Goal: Information Seeking & Learning: Learn about a topic

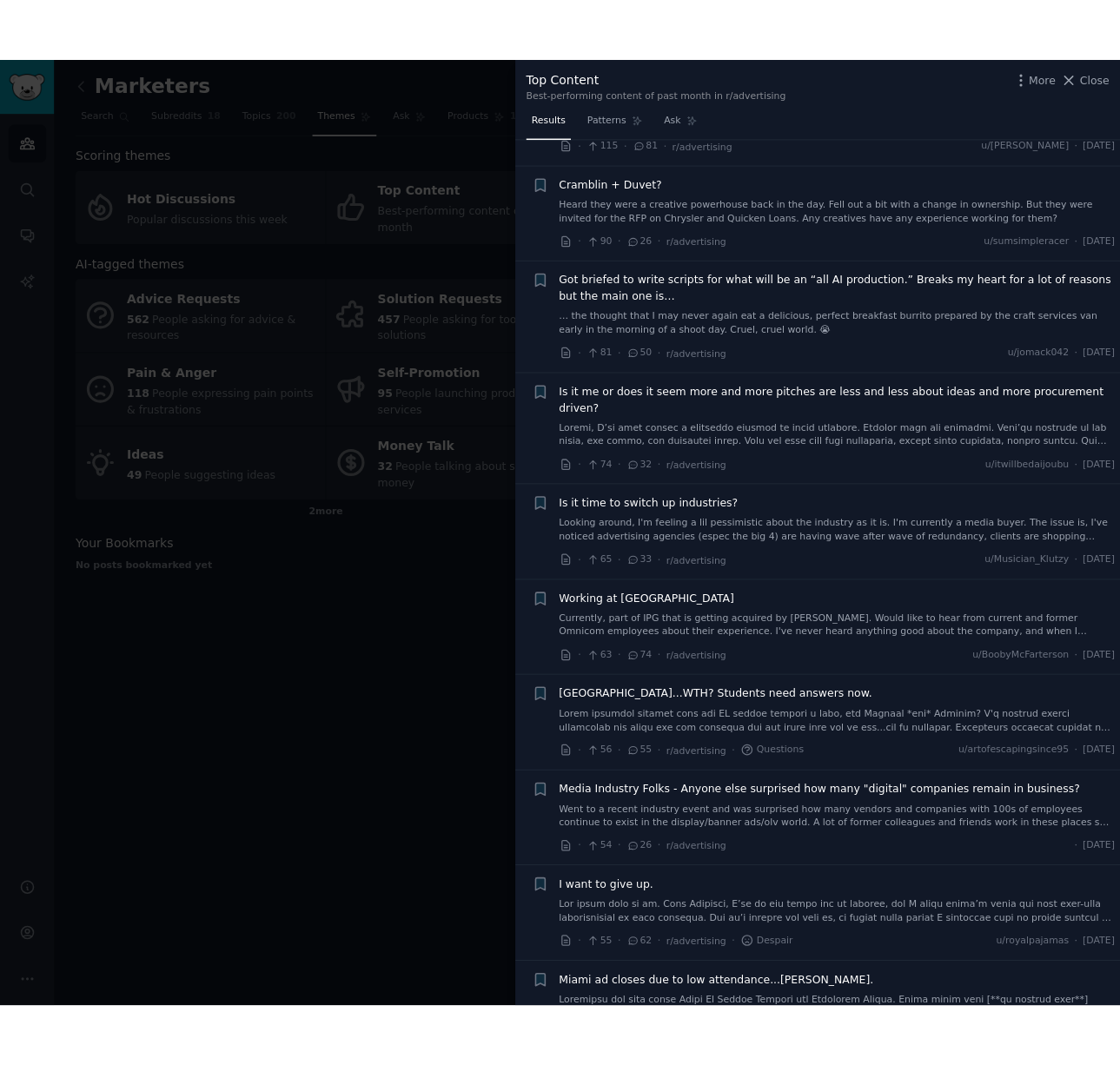
scroll to position [608, 0]
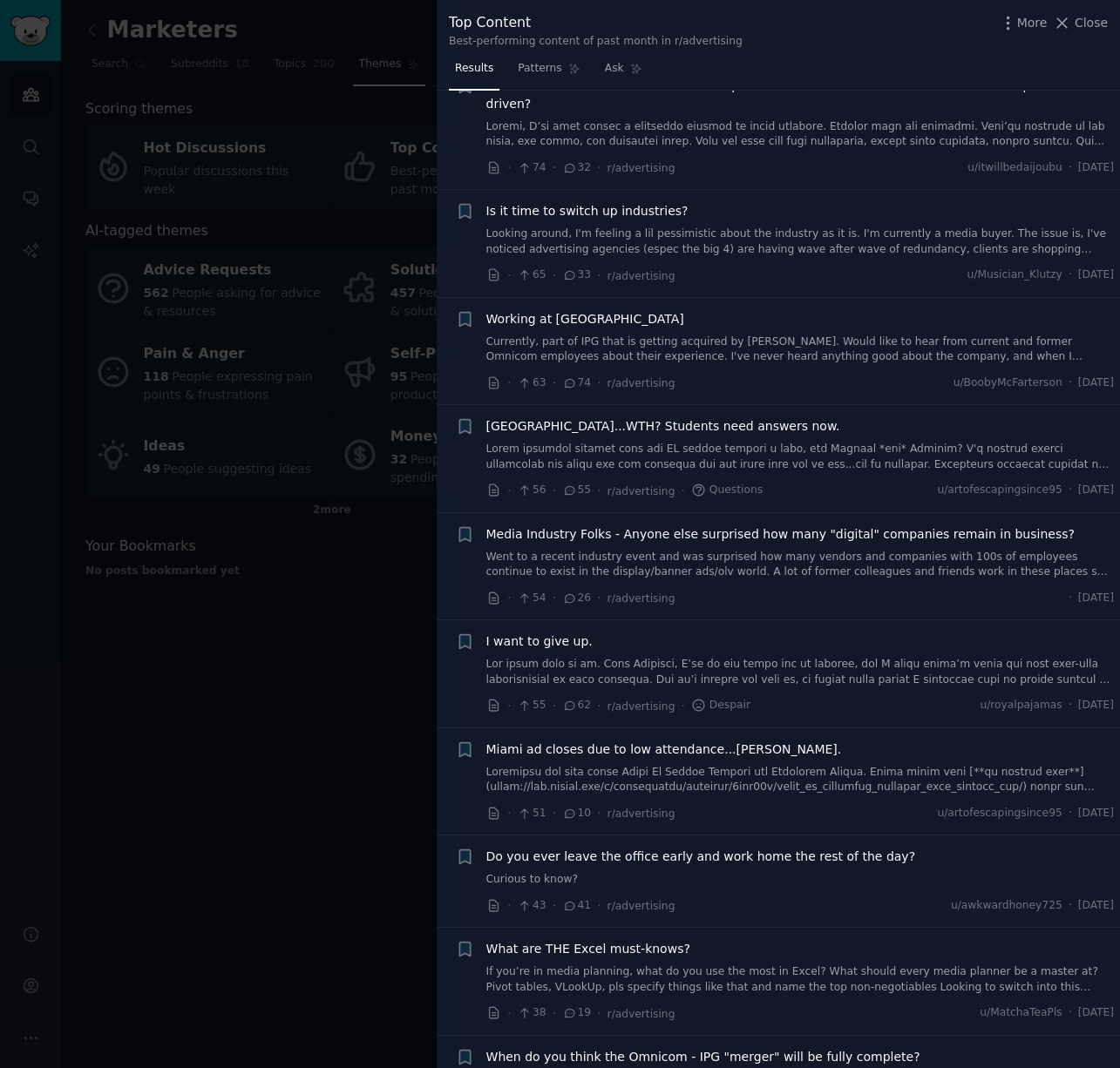
click at [260, 596] on div at bounding box center [560, 534] width 1120 height 1068
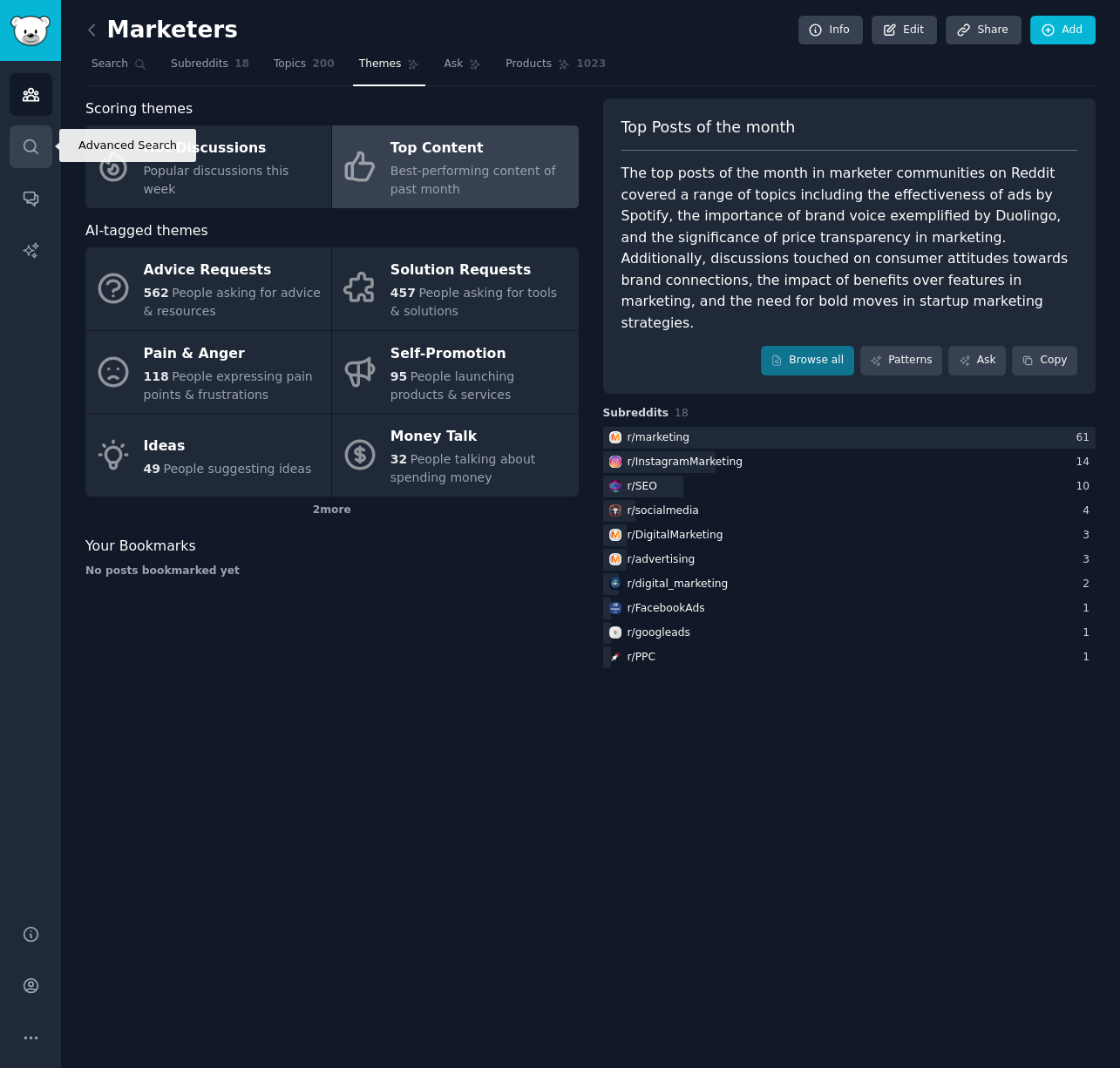
click at [28, 149] on icon "Sidebar" at bounding box center [30, 147] width 19 height 19
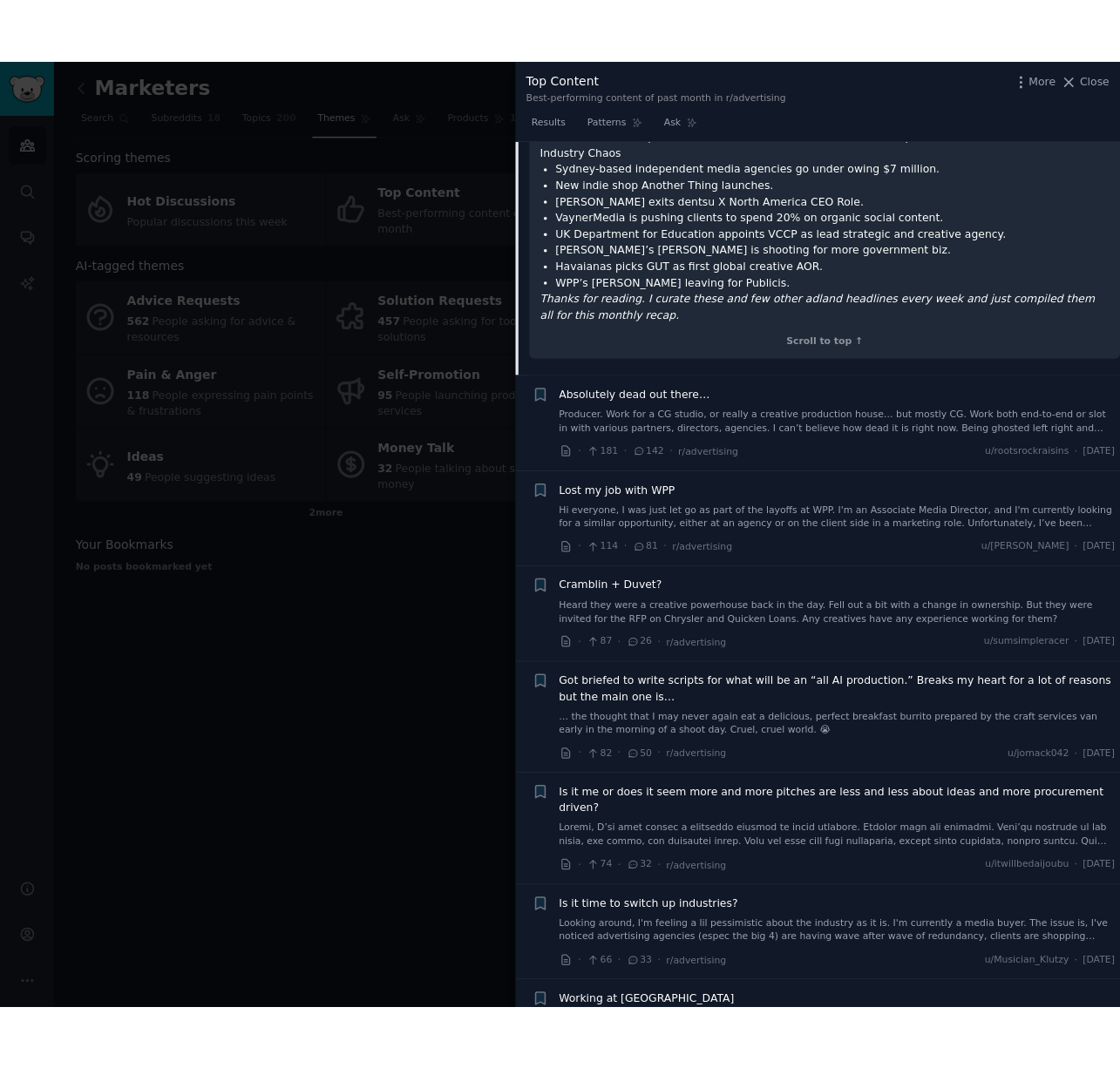
scroll to position [1220, 0]
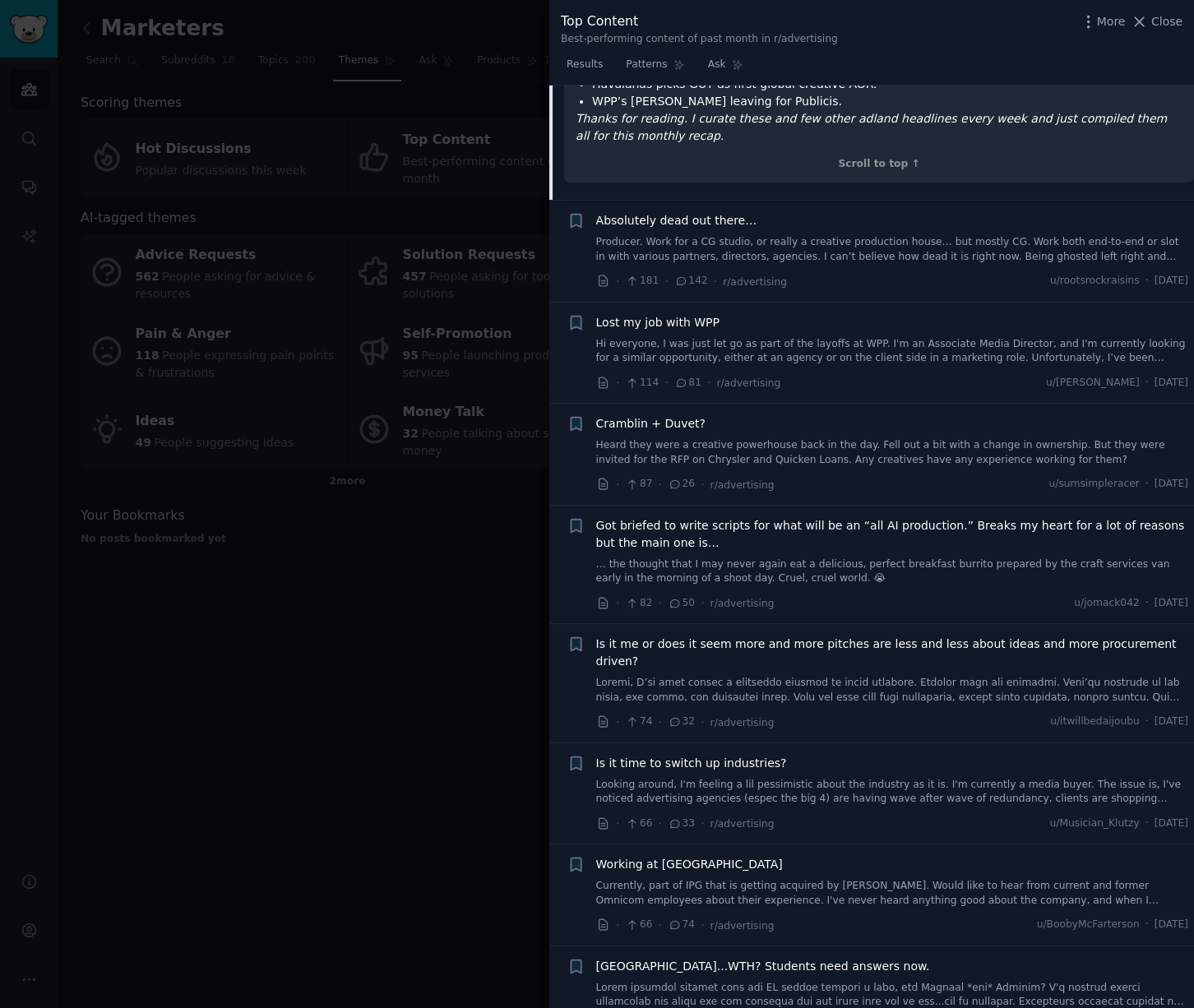
click at [484, 584] on div at bounding box center [597, 504] width 1194 height 1008
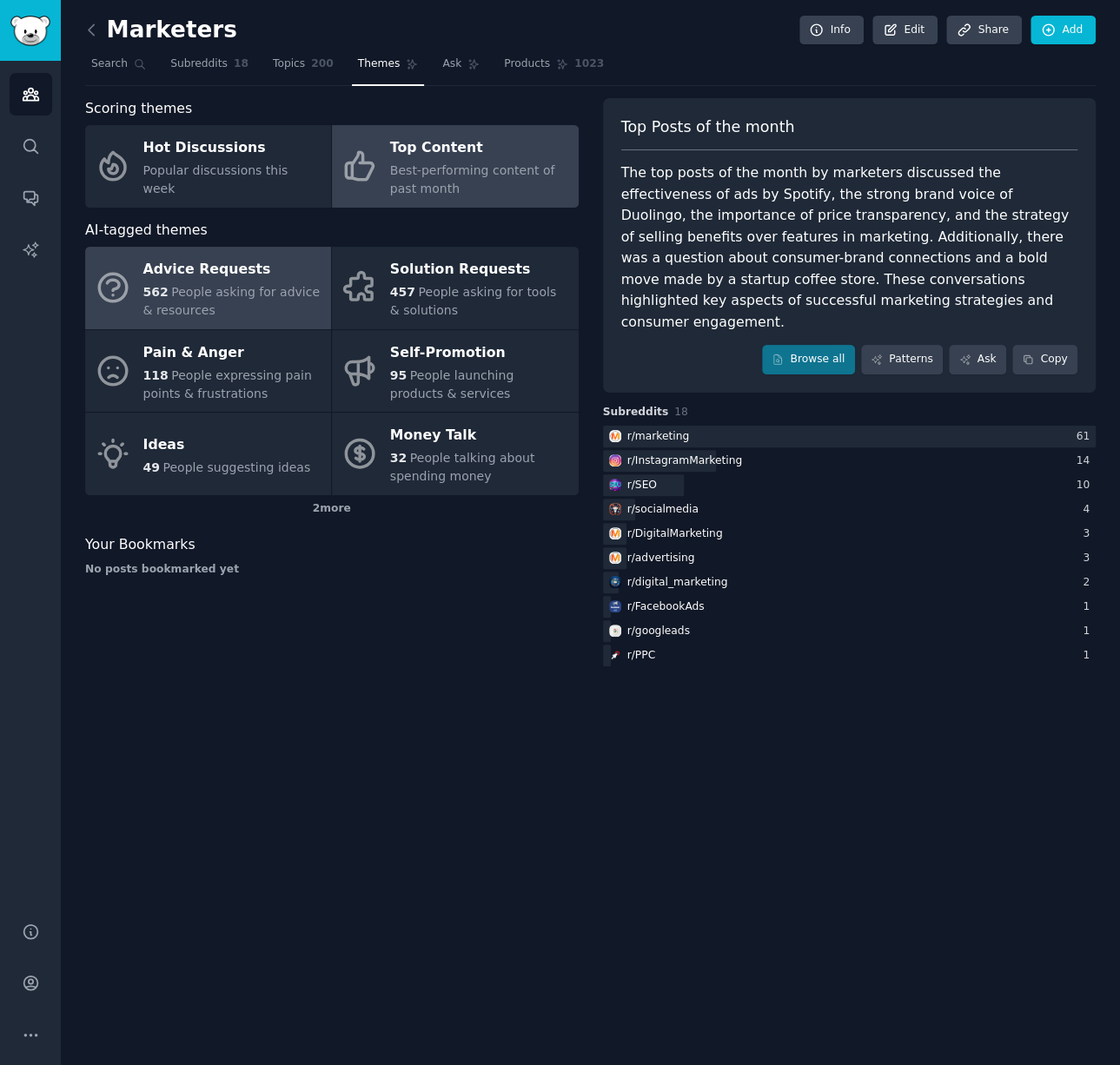
drag, startPoint x: 230, startPoint y: 289, endPoint x: 215, endPoint y: 281, distance: 17.0
click at [230, 289] on span "People asking for advice & resources" at bounding box center [231, 301] width 176 height 32
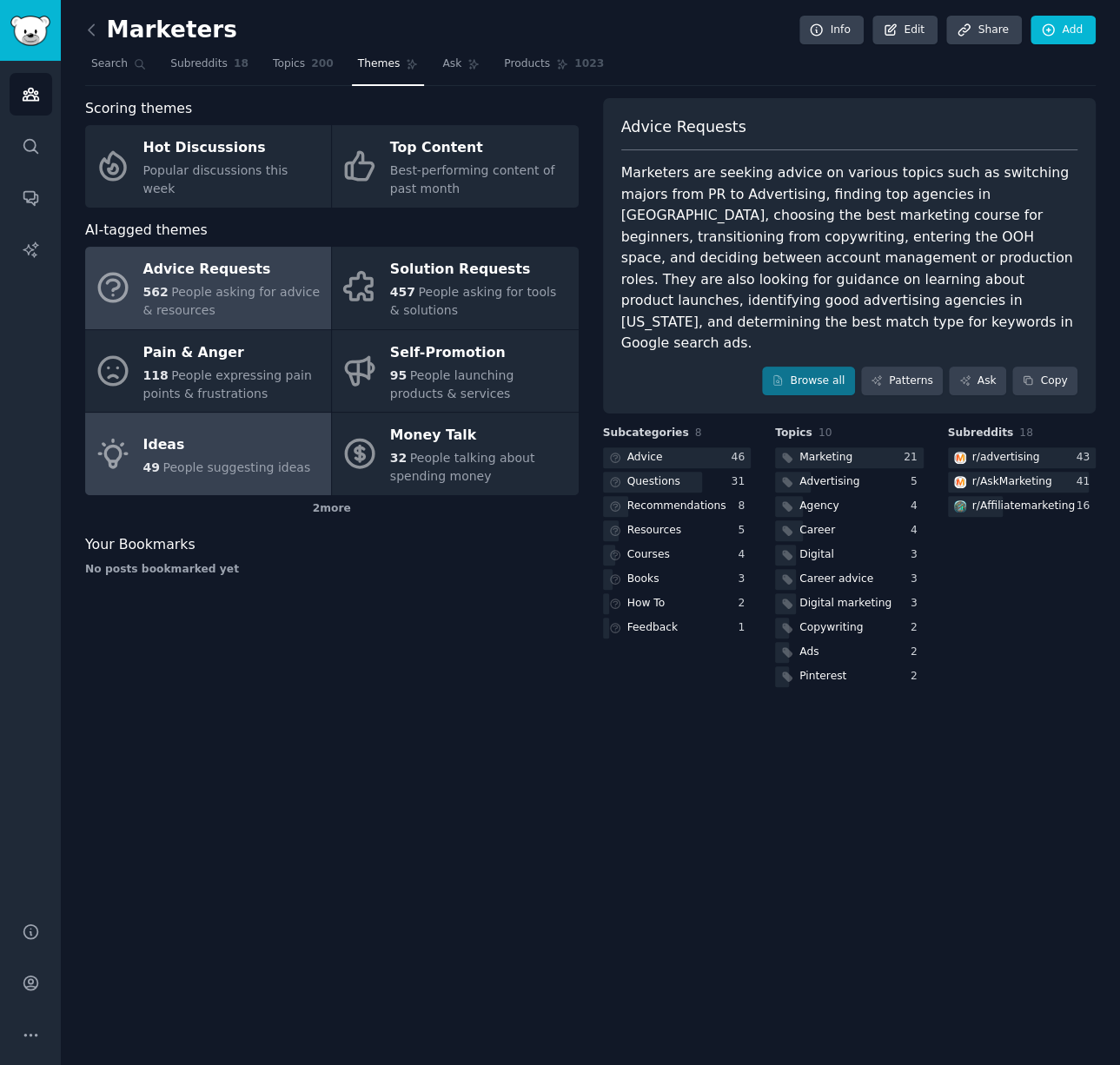
click at [193, 435] on div "Ideas" at bounding box center [227, 444] width 168 height 27
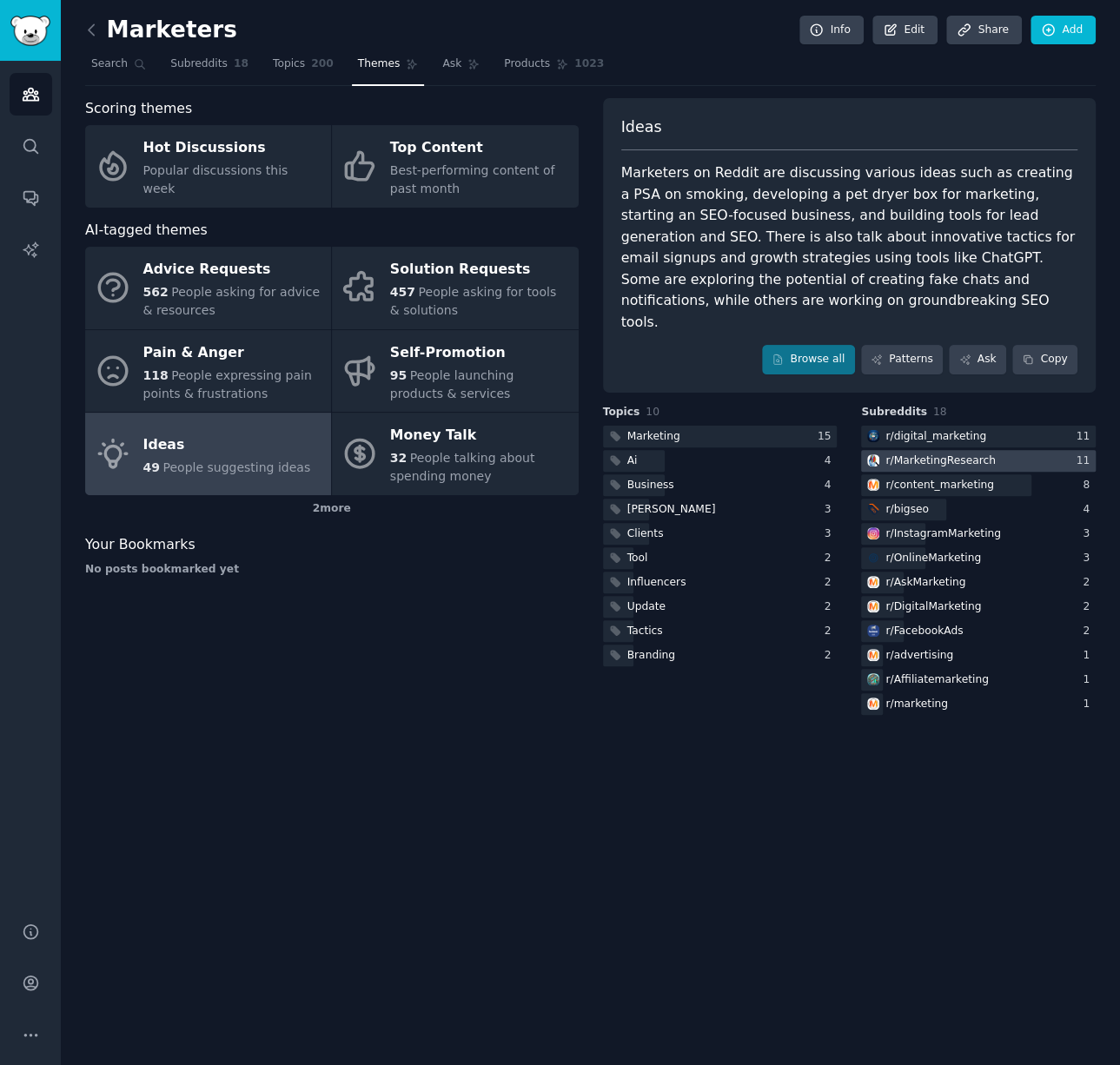
click at [955, 453] on div "r/ MarketingResearch" at bounding box center [939, 461] width 109 height 16
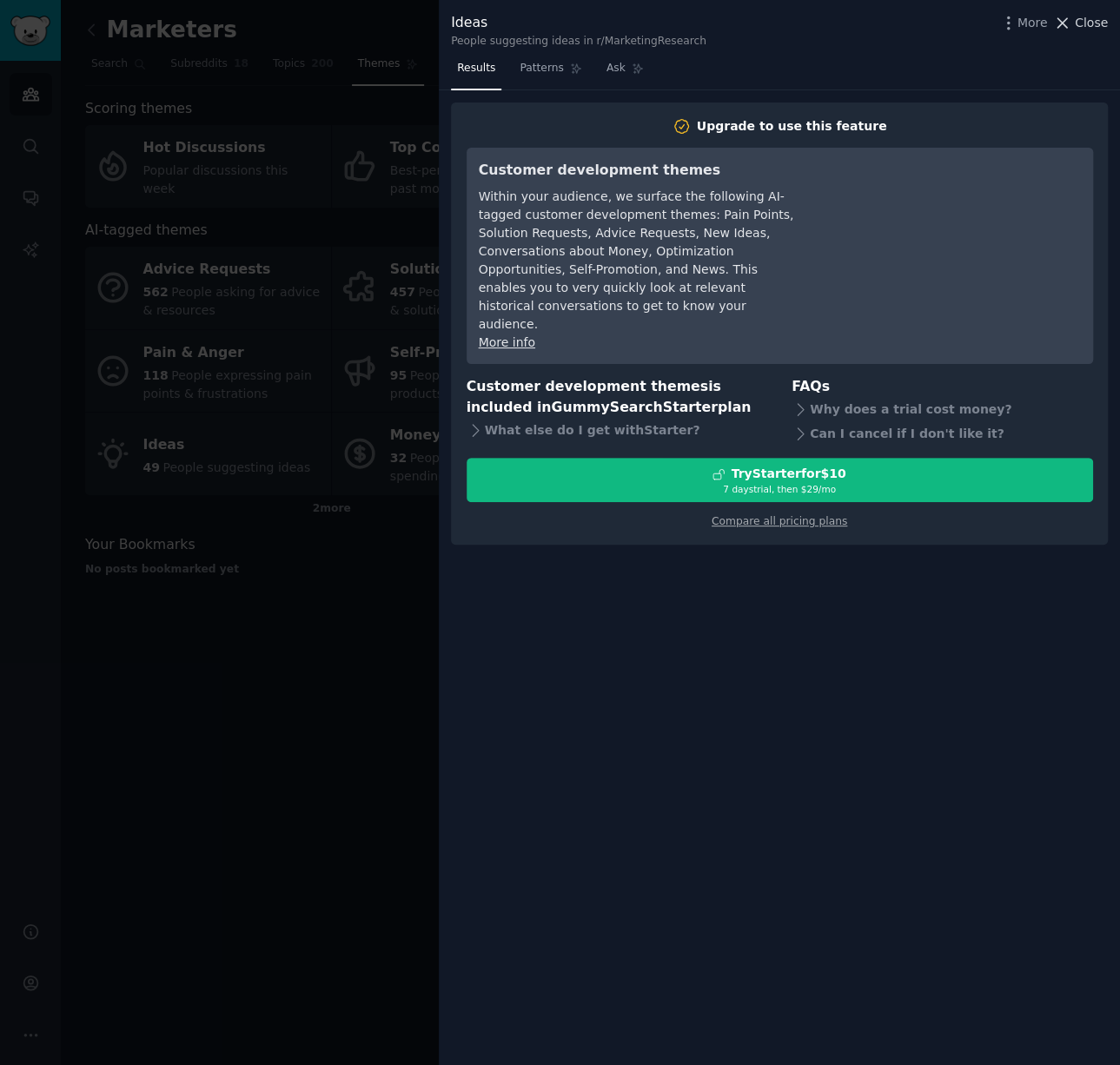
click at [1085, 23] on span "Close" at bounding box center [1091, 23] width 33 height 19
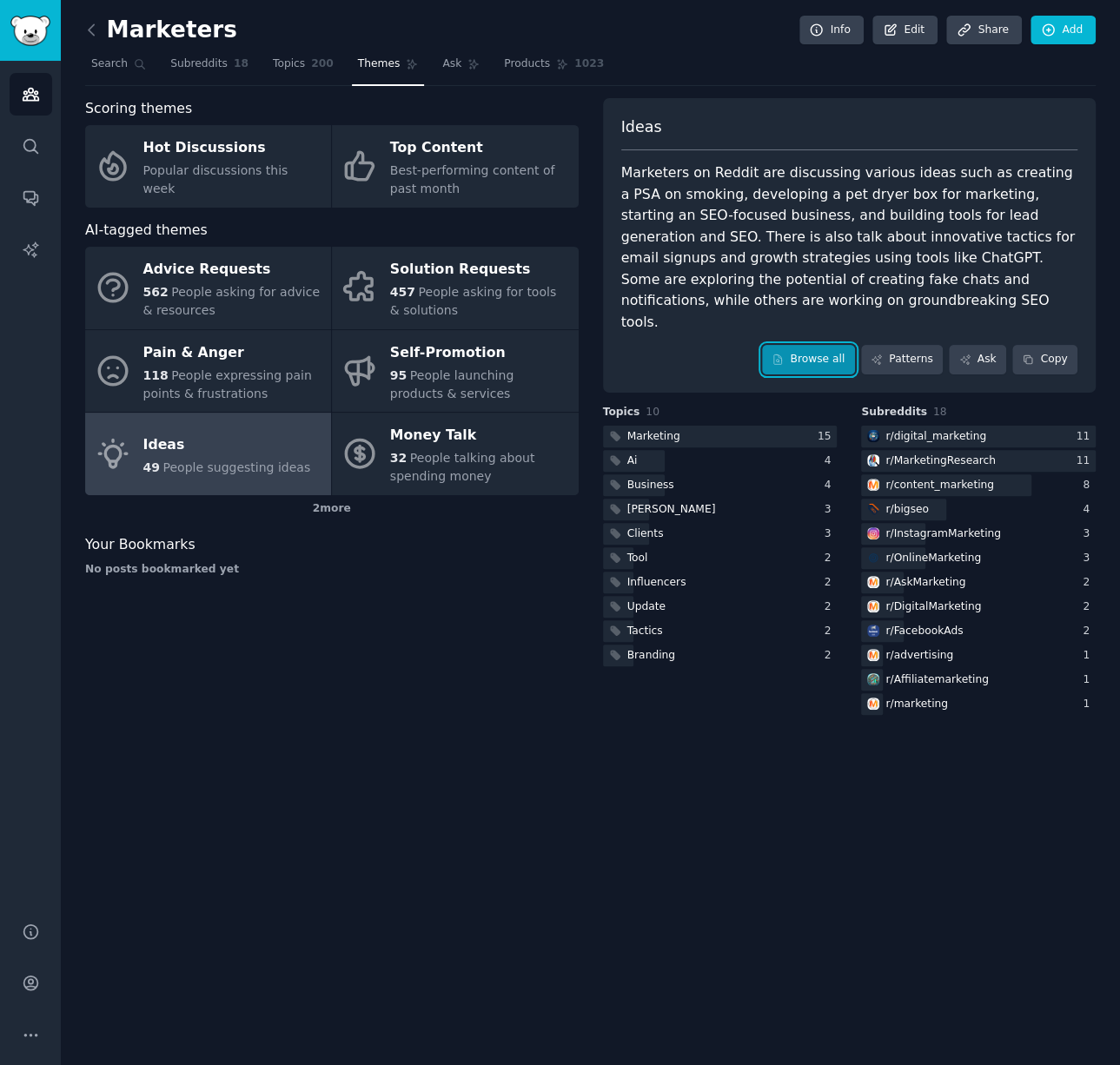
click at [820, 345] on link "Browse all" at bounding box center [808, 359] width 93 height 29
click at [21, 183] on link "Conversations" at bounding box center [31, 198] width 43 height 43
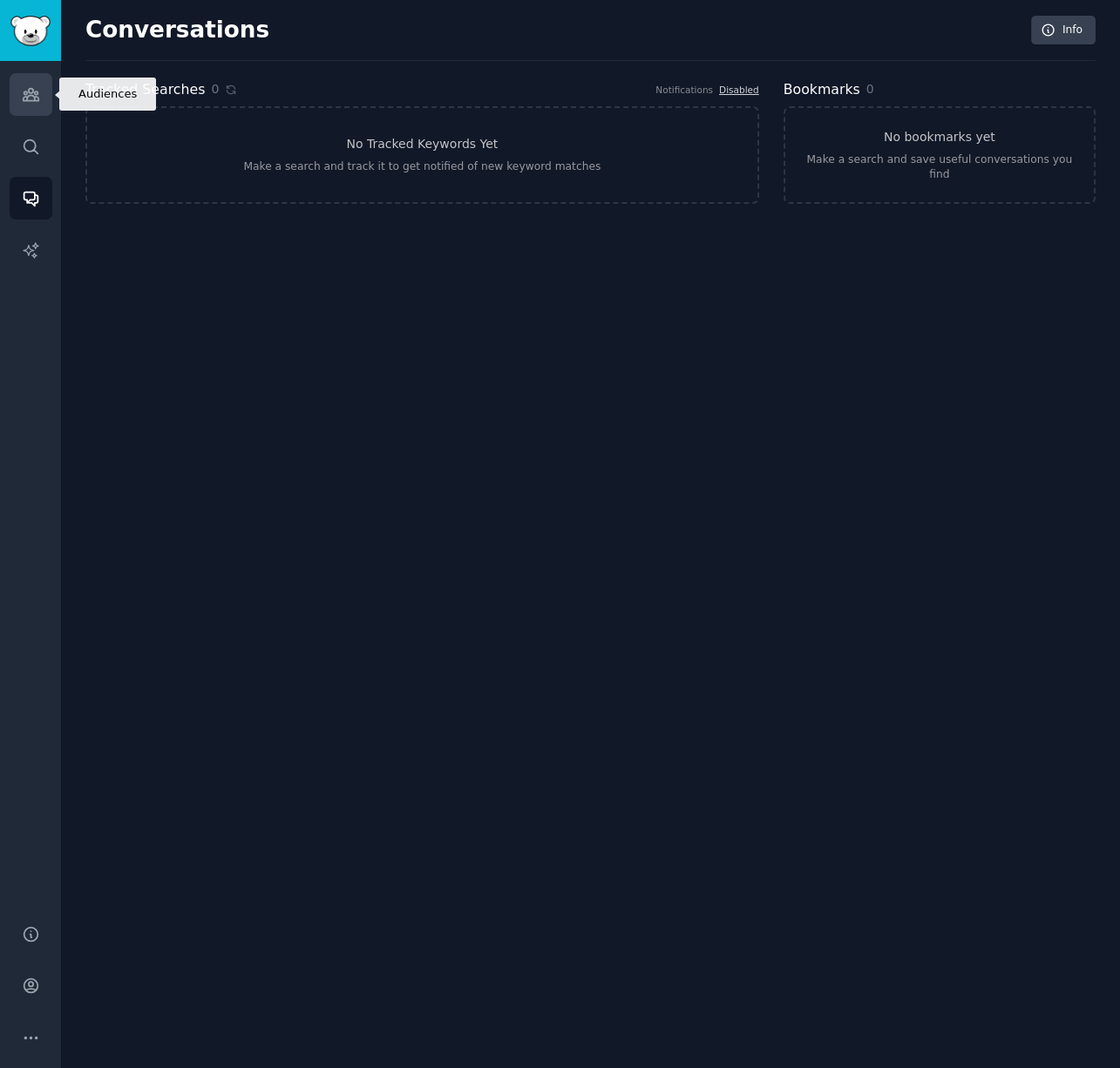
click at [37, 112] on link "Audiences" at bounding box center [31, 94] width 43 height 43
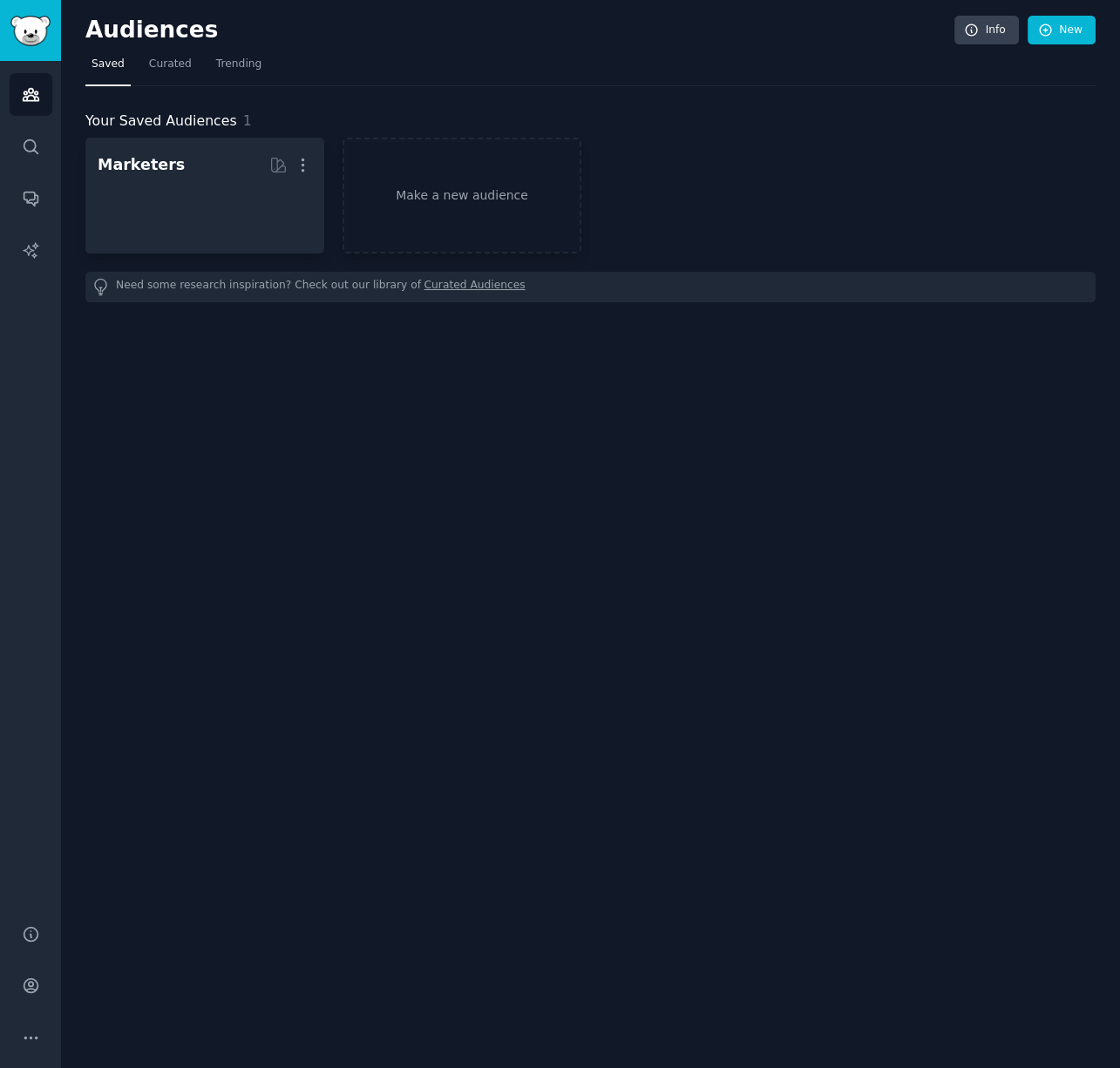
click at [40, 63] on div "Audiences Search Conversations AI Reports" at bounding box center [30, 482] width 61 height 842
click at [49, 20] on img "Sidebar" at bounding box center [30, 31] width 40 height 30
